Goal: Communication & Community: Answer question/provide support

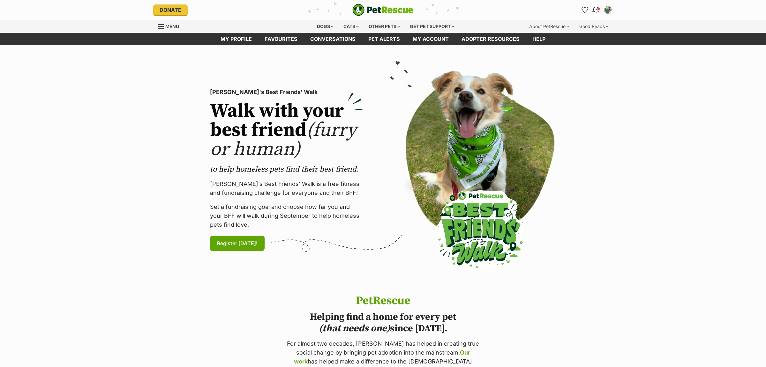
click at [599, 9] on span "Conversations" at bounding box center [598, 8] width 3 height 3
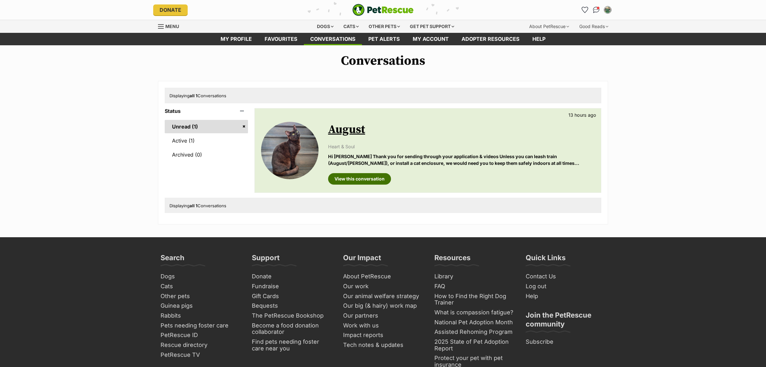
click at [358, 184] on link "View this conversation" at bounding box center [359, 178] width 63 height 11
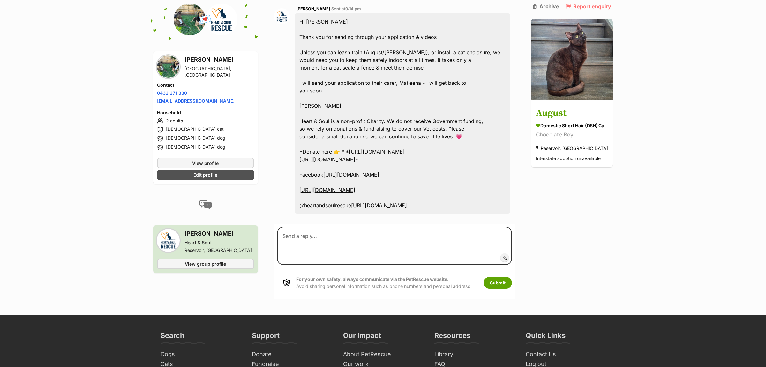
scroll to position [904, 0]
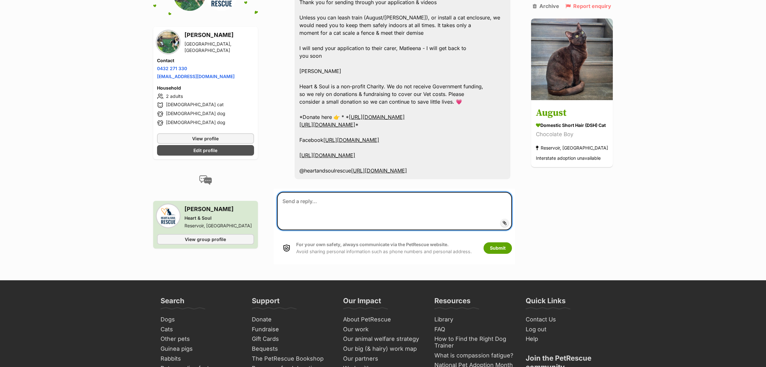
click at [377, 192] on textarea at bounding box center [394, 211] width 235 height 39
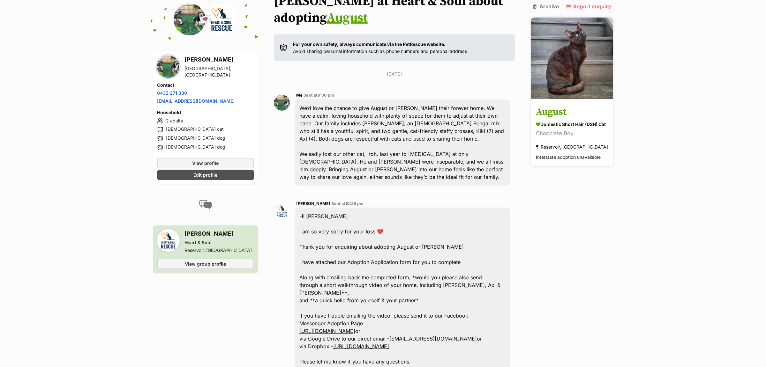
scroll to position [0, 0]
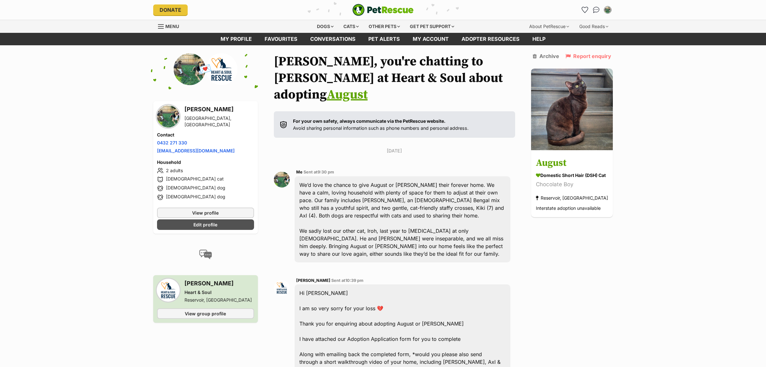
click at [579, 10] on div "My account Lauren Bordonaro Edit profile Log out Pet alerts Pet alert matches A…" at bounding box center [535, 10] width 153 height 10
click at [582, 8] on icon "Favourites" at bounding box center [585, 9] width 8 height 7
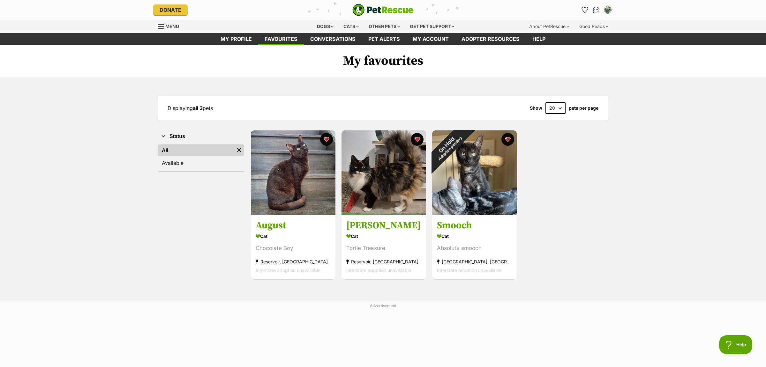
click at [588, 197] on div "August Cat Chocolate Boy Reservoir, VIC Interstate adoption unavailable Adverti…" at bounding box center [429, 205] width 358 height 150
click at [488, 195] on img at bounding box center [474, 171] width 85 height 85
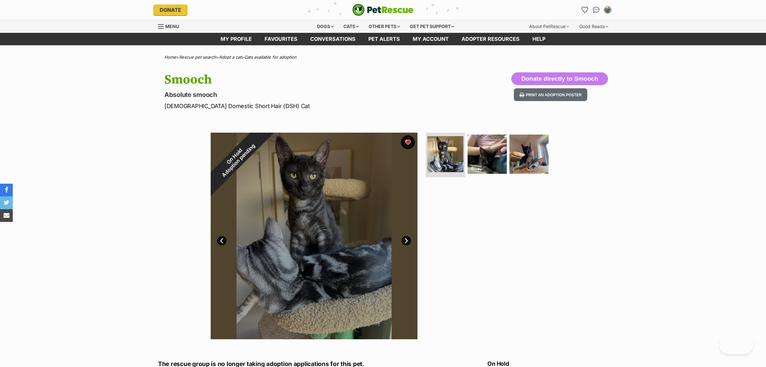
click at [410, 144] on button "favourite" at bounding box center [408, 142] width 14 height 14
click at [614, 8] on div "Donate PetRescue home My account Lauren Bordonaro Edit profile Log out Pet aler…" at bounding box center [382, 10] width 469 height 20
click at [388, 40] on link "Pet alerts" at bounding box center [384, 39] width 44 height 12
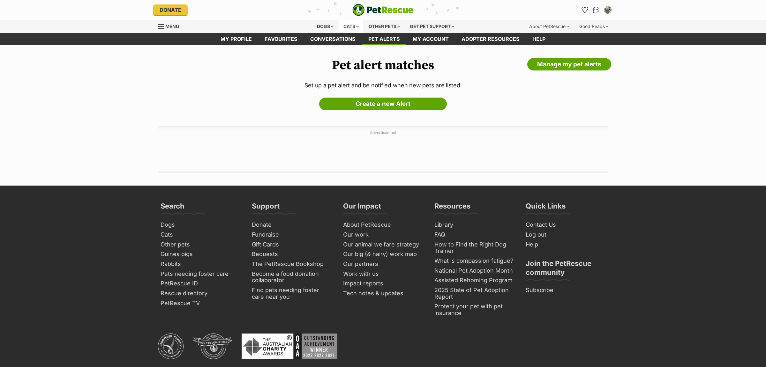
click at [341, 25] on div "Cats" at bounding box center [351, 26] width 24 height 13
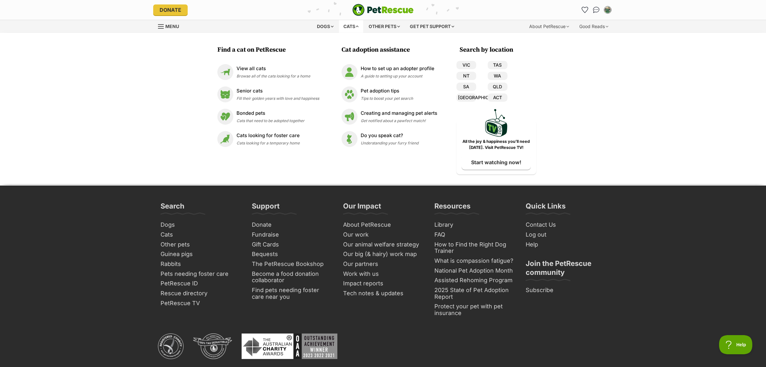
click at [360, 26] on div "Cats" at bounding box center [351, 26] width 24 height 13
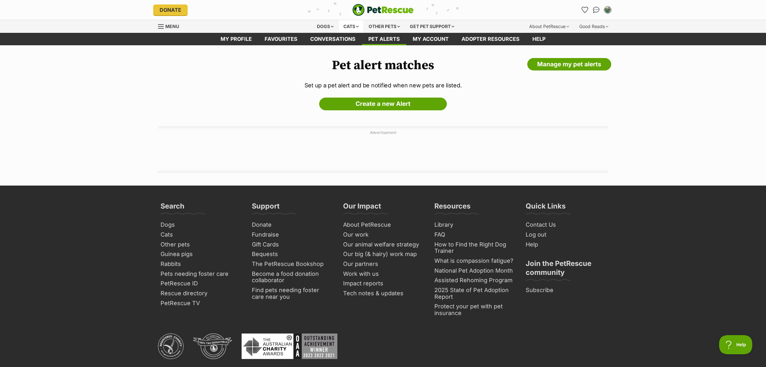
click at [353, 27] on div "Cats" at bounding box center [351, 26] width 24 height 13
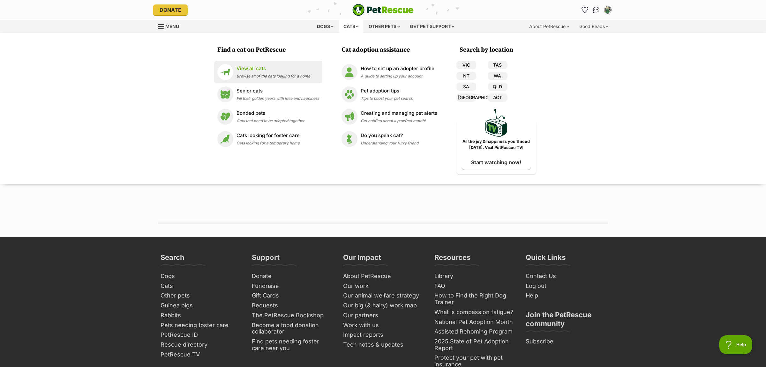
click at [266, 73] on div "View all cats Browse all of the cats looking for a home" at bounding box center [273, 72] width 74 height 14
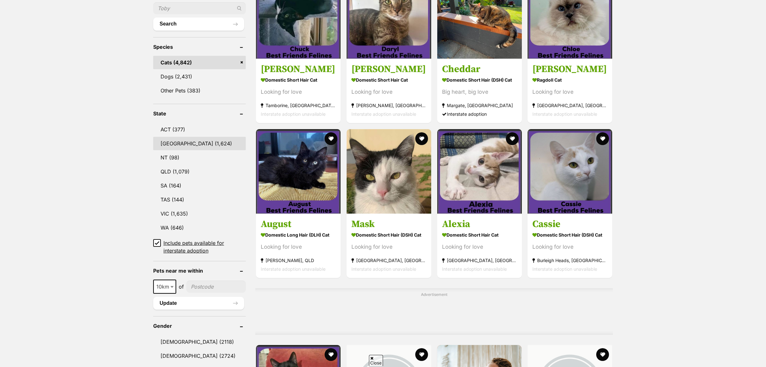
scroll to position [234, 0]
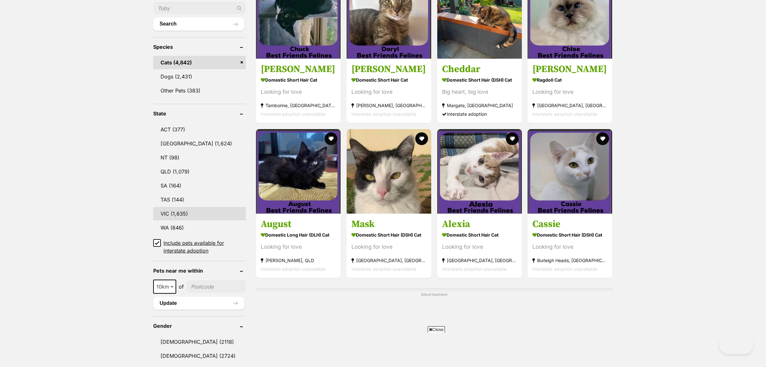
click at [175, 211] on link "VIC (1,635)" at bounding box center [199, 213] width 93 height 13
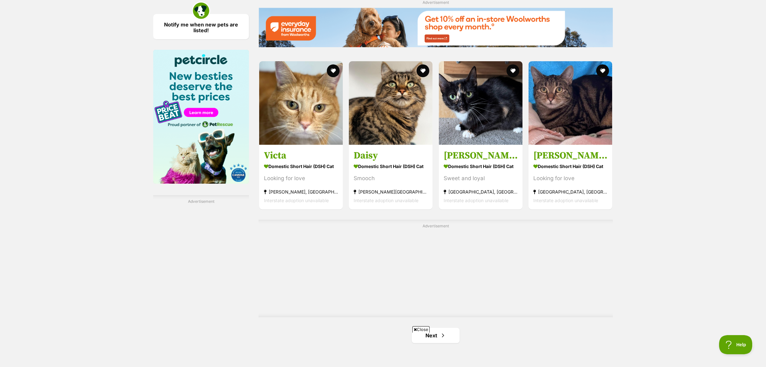
scroll to position [951, 0]
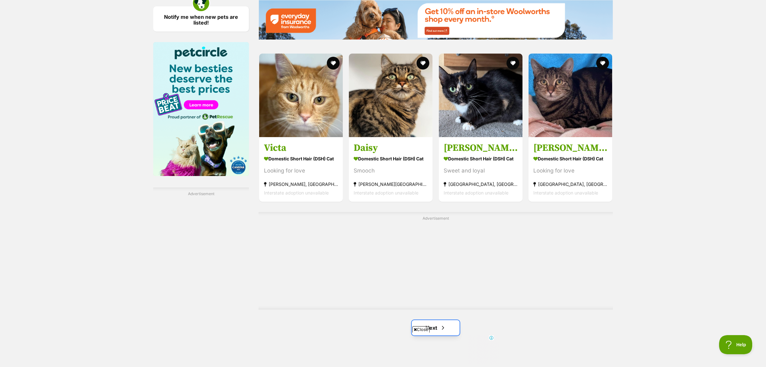
click at [437, 320] on link "Next" at bounding box center [435, 327] width 48 height 15
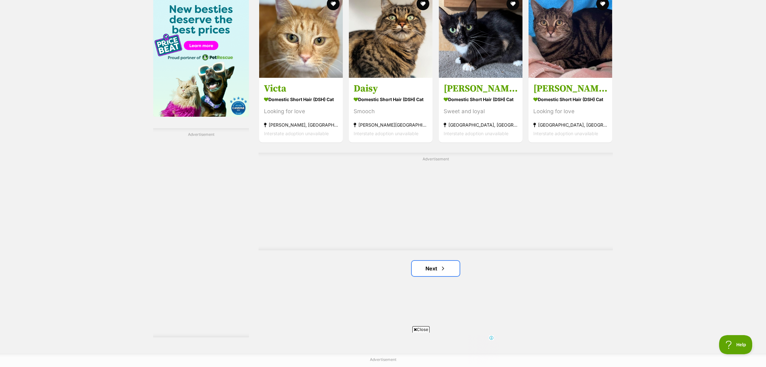
scroll to position [0, 0]
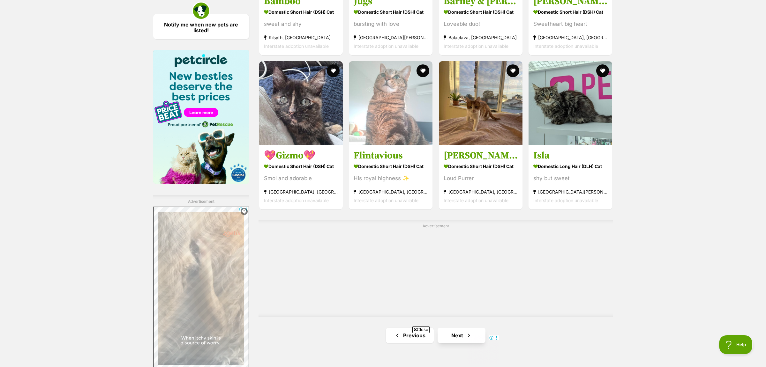
scroll to position [1211, 0]
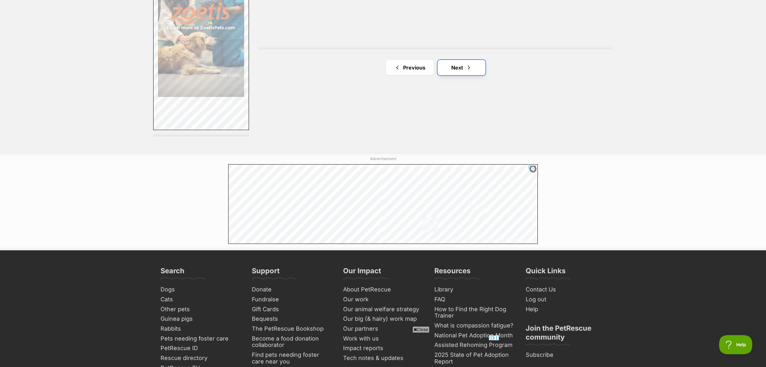
click at [463, 69] on link "Next" at bounding box center [461, 67] width 48 height 15
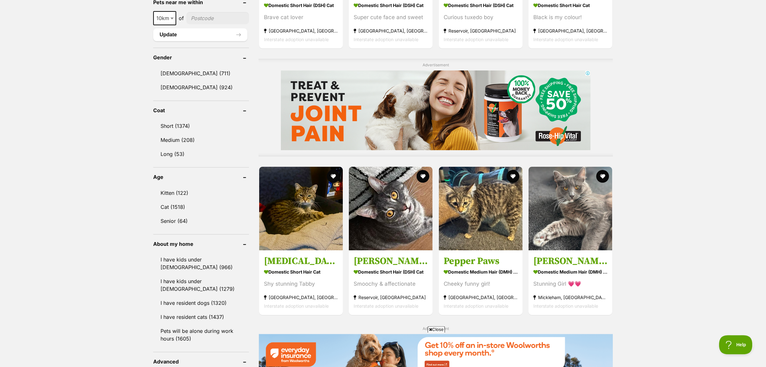
scroll to position [502, 0]
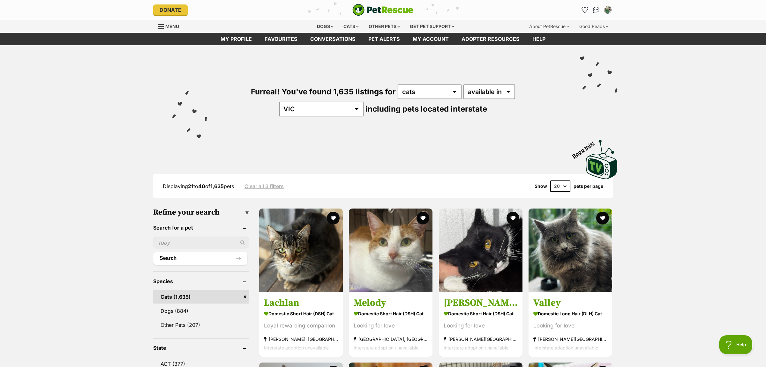
click at [399, 13] on img "PetRescue" at bounding box center [382, 10] width 61 height 12
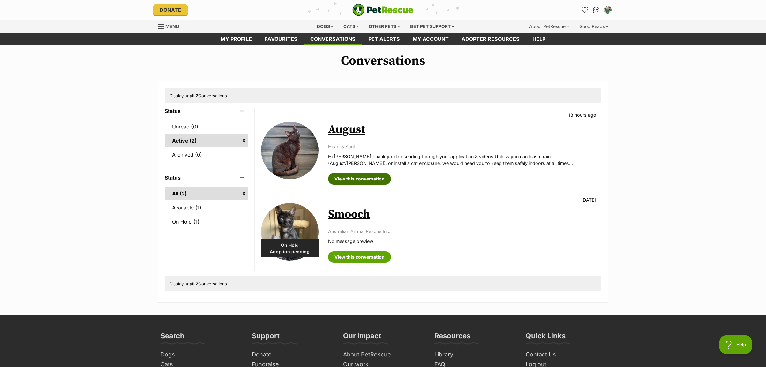
click at [367, 181] on link "View this conversation" at bounding box center [359, 178] width 63 height 11
